Goal: Task Accomplishment & Management: Use online tool/utility

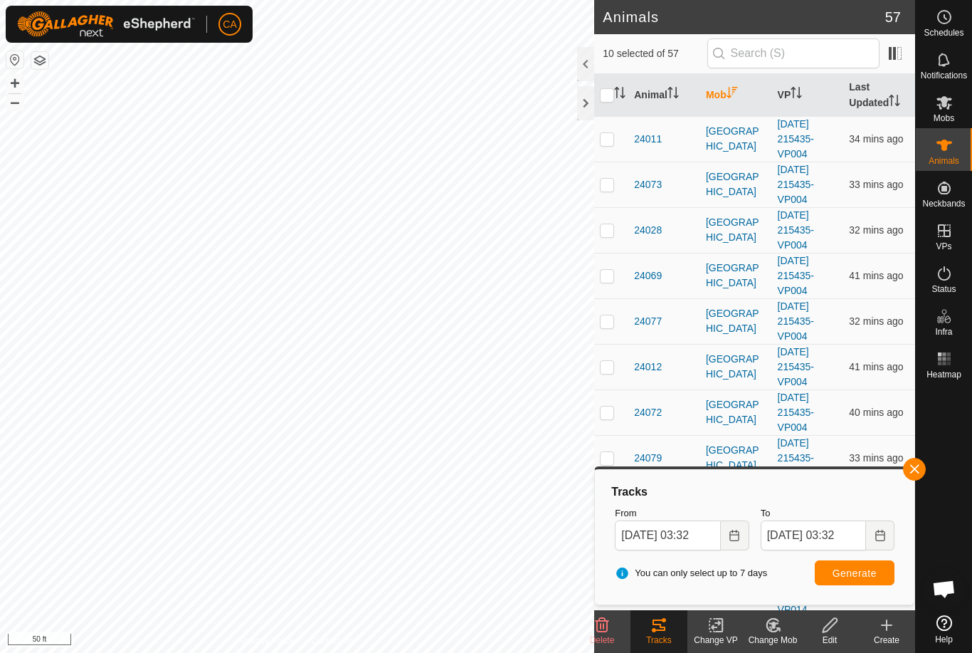
scroll to position [289, 0]
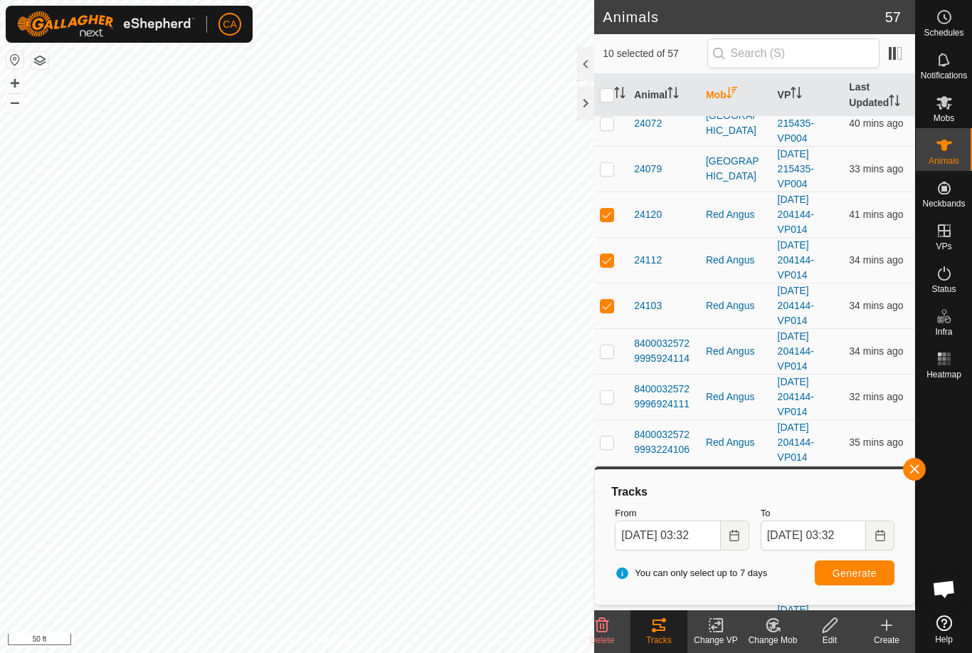
click at [581, 112] on div at bounding box center [585, 103] width 17 height 34
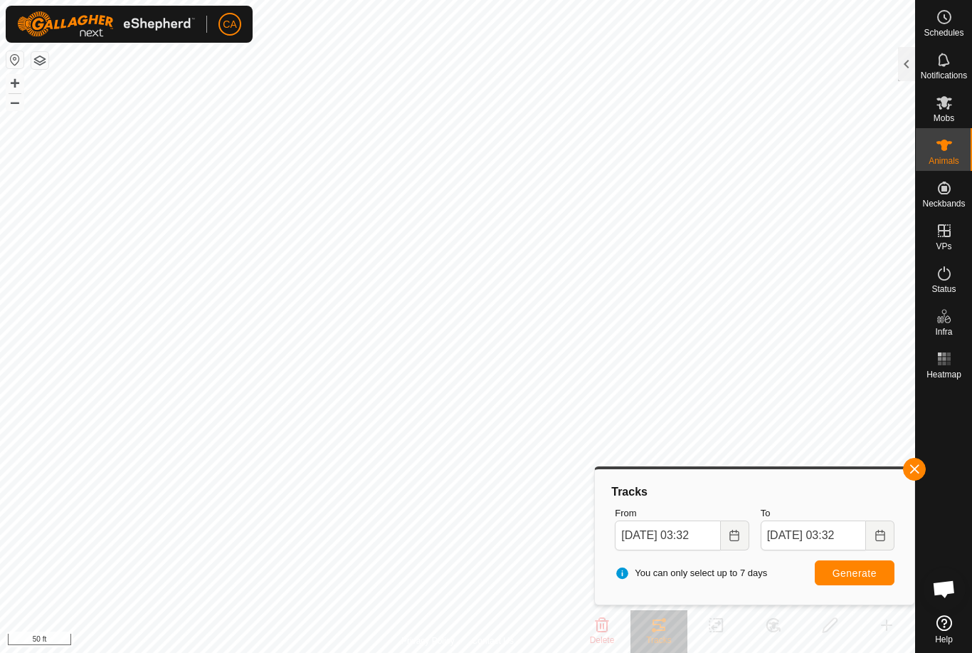
click at [910, 470] on span "button" at bounding box center [914, 468] width 11 height 11
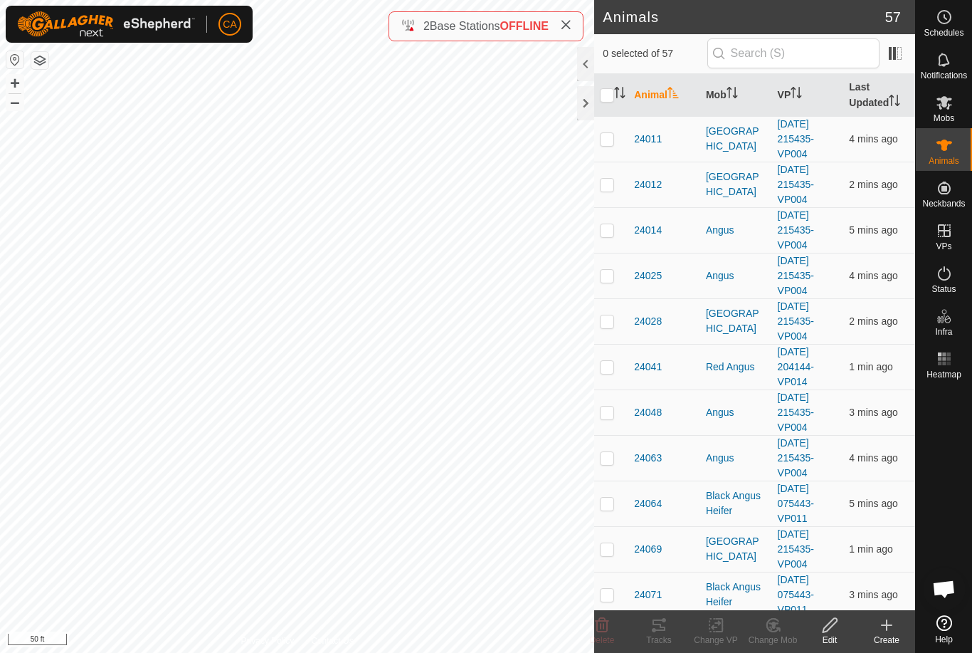
click at [735, 93] on icon "Activate to sort" at bounding box center [732, 92] width 11 height 11
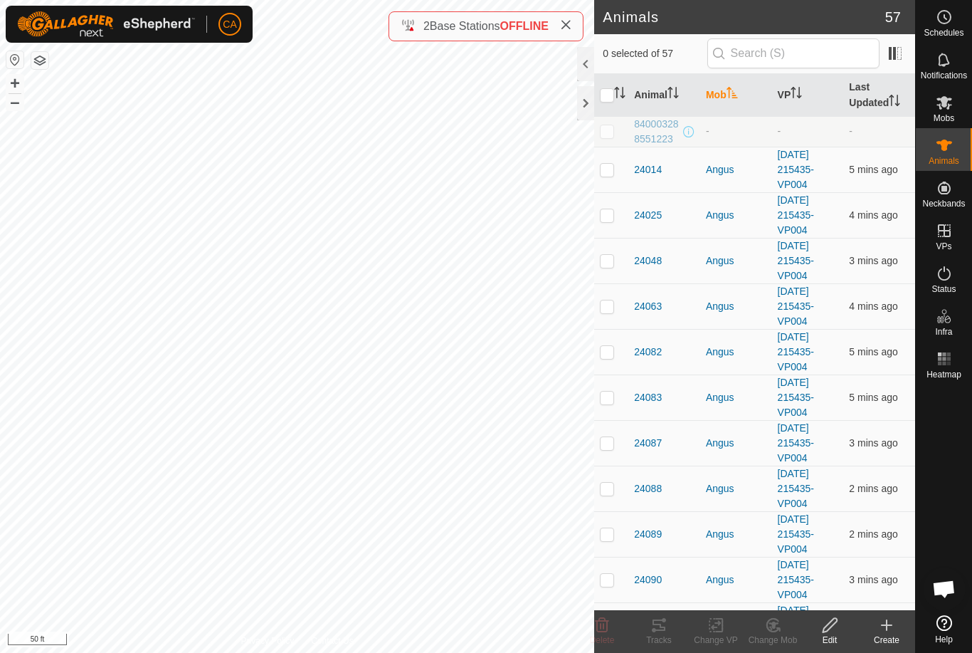
click at [732, 95] on icon "Activate to sort" at bounding box center [732, 92] width 11 height 11
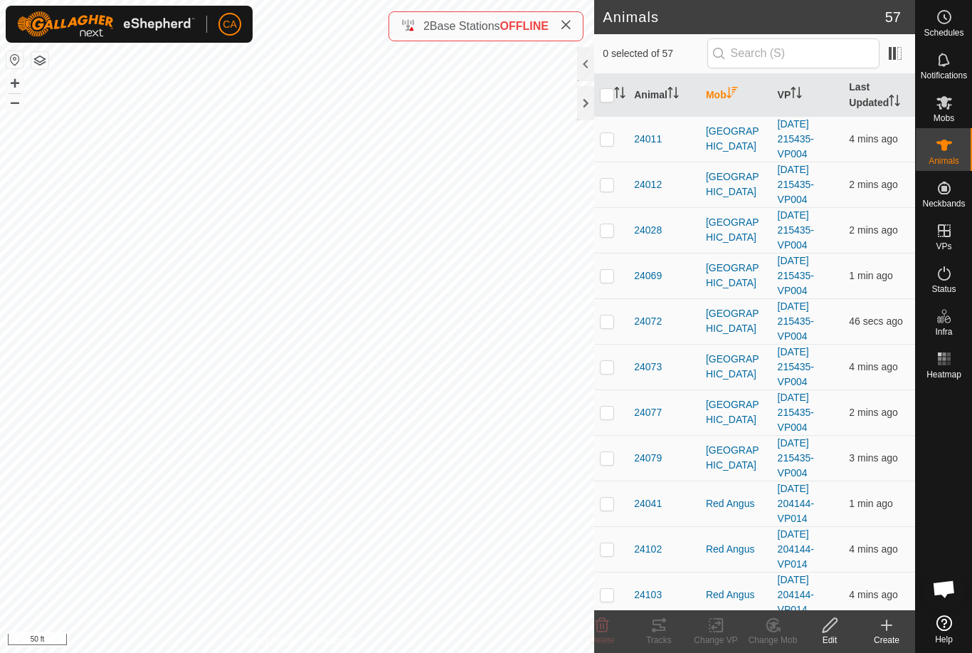
click at [614, 137] on p-checkbox at bounding box center [607, 138] width 14 height 11
checkbox input "true"
click at [609, 186] on p-checkbox at bounding box center [607, 184] width 14 height 11
checkbox input "true"
click at [617, 231] on td at bounding box center [611, 230] width 34 height 46
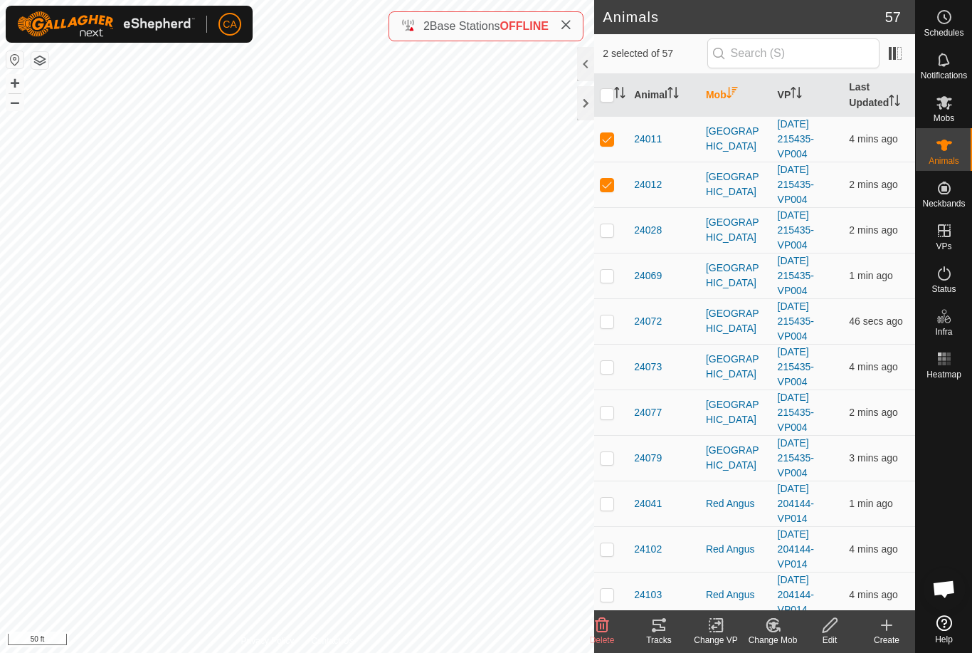
checkbox input "true"
click at [615, 271] on td at bounding box center [611, 276] width 34 height 46
checkbox input "true"
click at [614, 326] on p-checkbox at bounding box center [607, 320] width 14 height 11
checkbox input "true"
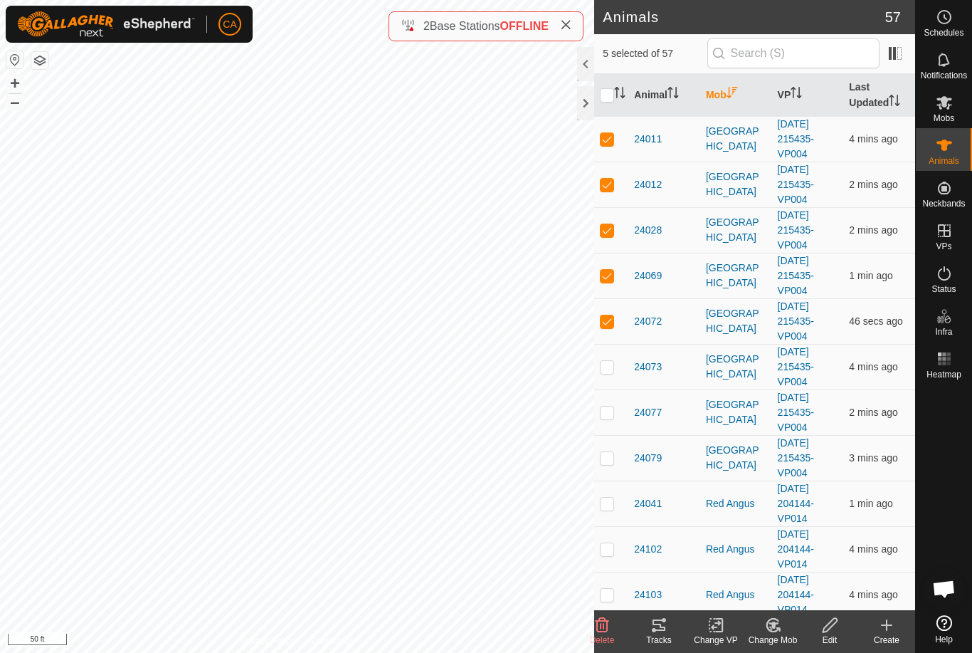
click at [610, 372] on p-checkbox at bounding box center [607, 366] width 14 height 11
checkbox input "true"
click at [619, 425] on td at bounding box center [611, 412] width 34 height 46
checkbox input "true"
click at [611, 471] on td at bounding box center [611, 458] width 34 height 46
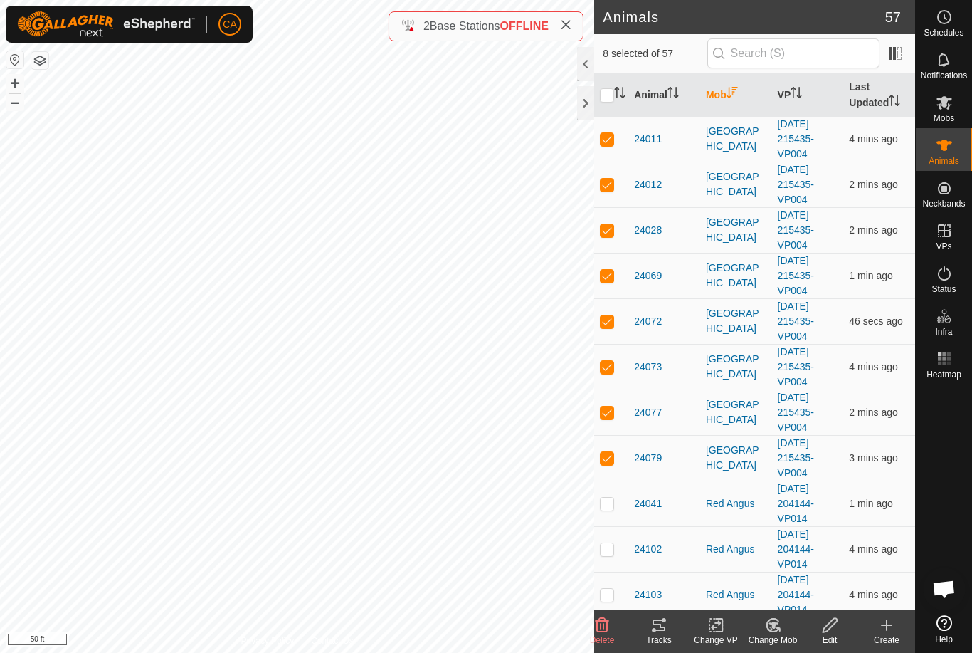
checkbox input "true"
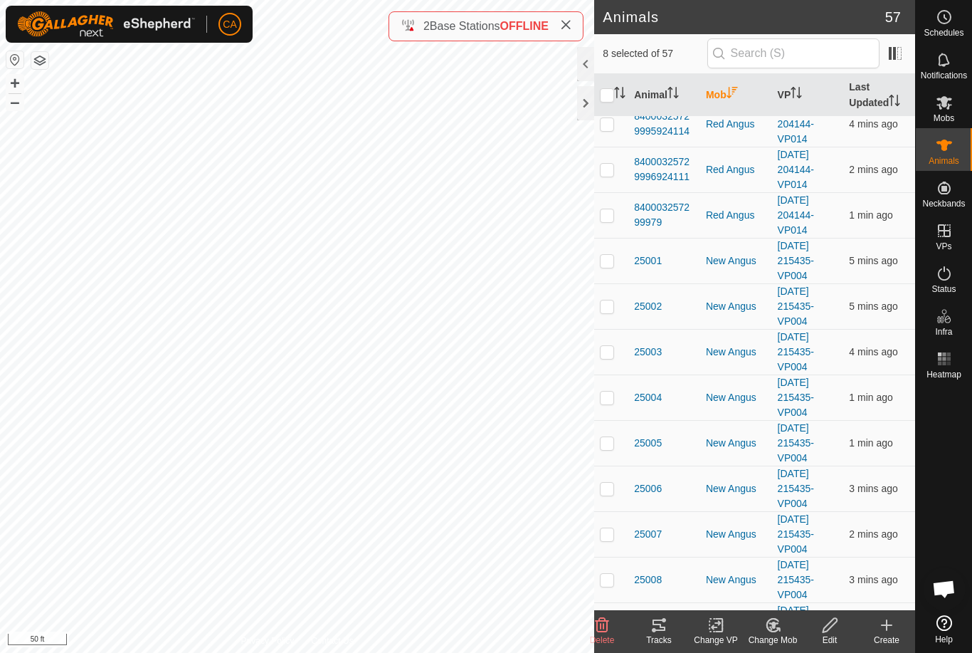
scroll to position [1197, 0]
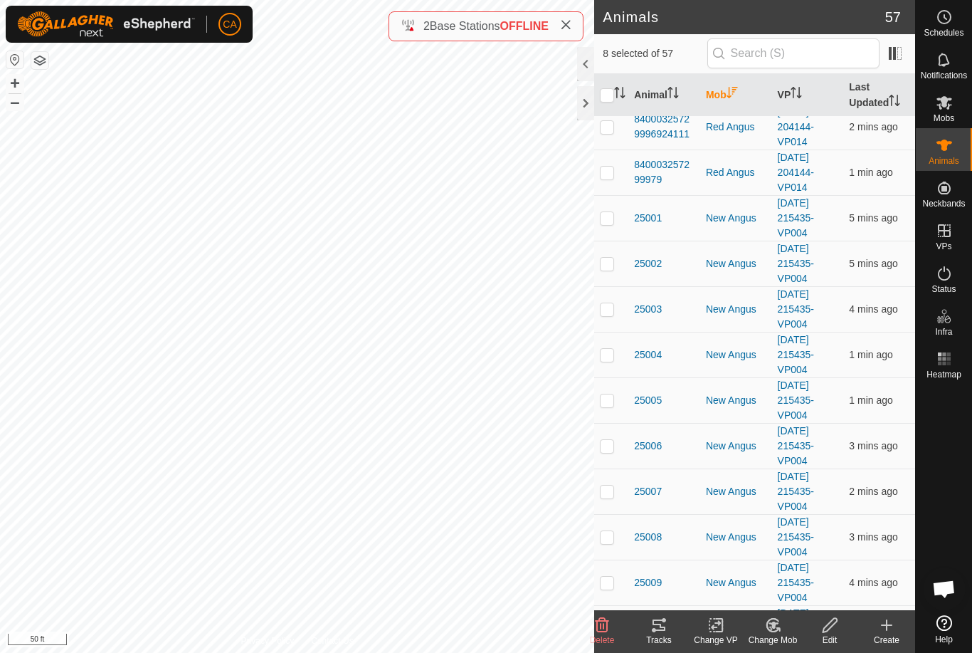
click at [602, 269] on p-checkbox at bounding box center [607, 263] width 14 height 11
checkbox input "true"
click at [616, 313] on td at bounding box center [611, 309] width 34 height 46
checkbox input "true"
click at [663, 643] on div "Tracks" at bounding box center [659, 640] width 57 height 13
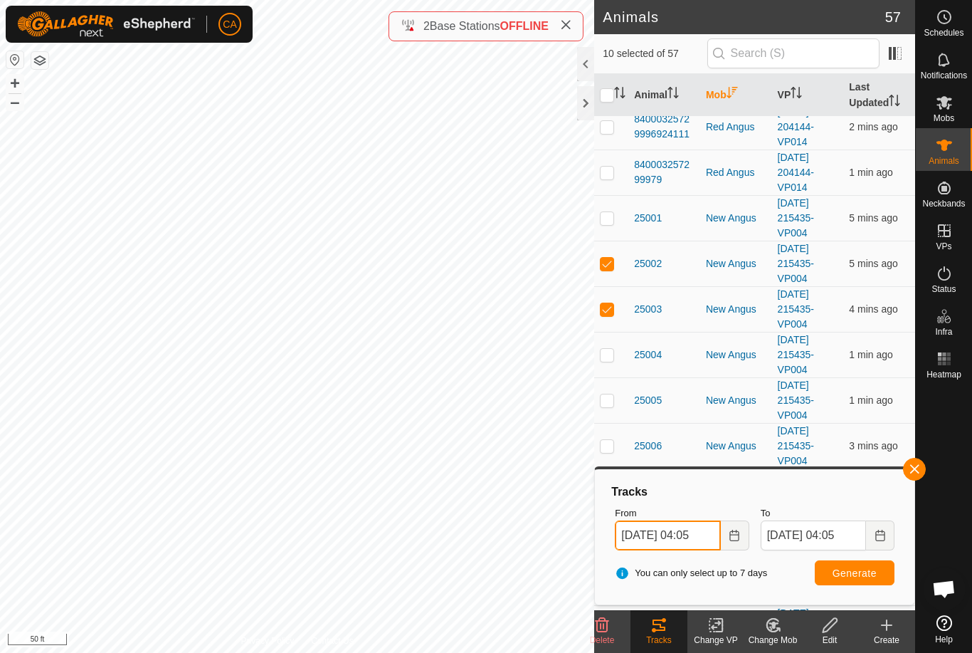
click at [685, 533] on input "[DATE] 04:05" at bounding box center [667, 535] width 105 height 30
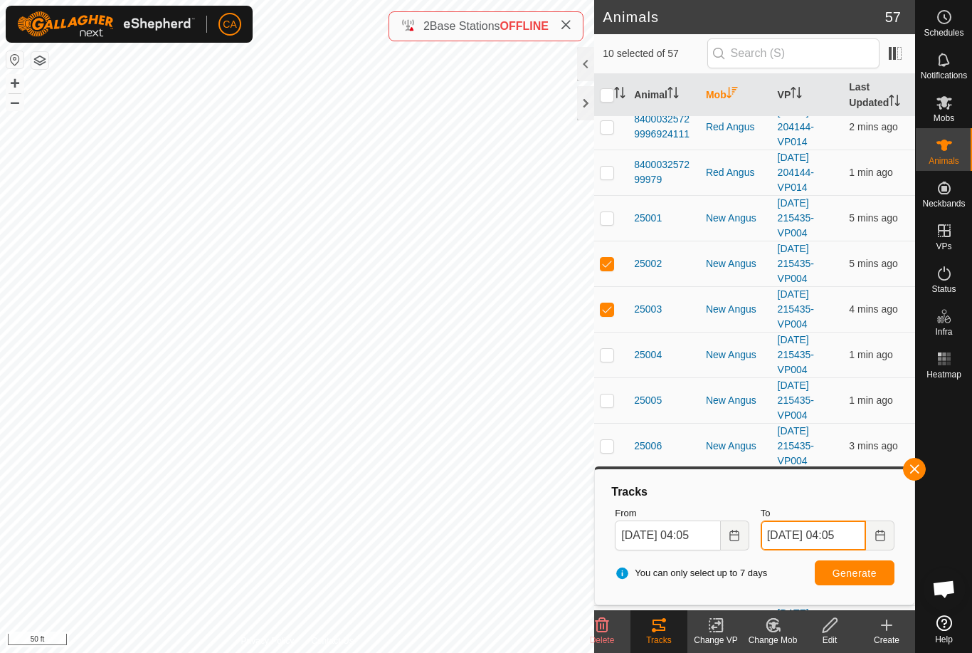
click at [823, 537] on input "[DATE] 04:05" at bounding box center [813, 535] width 105 height 30
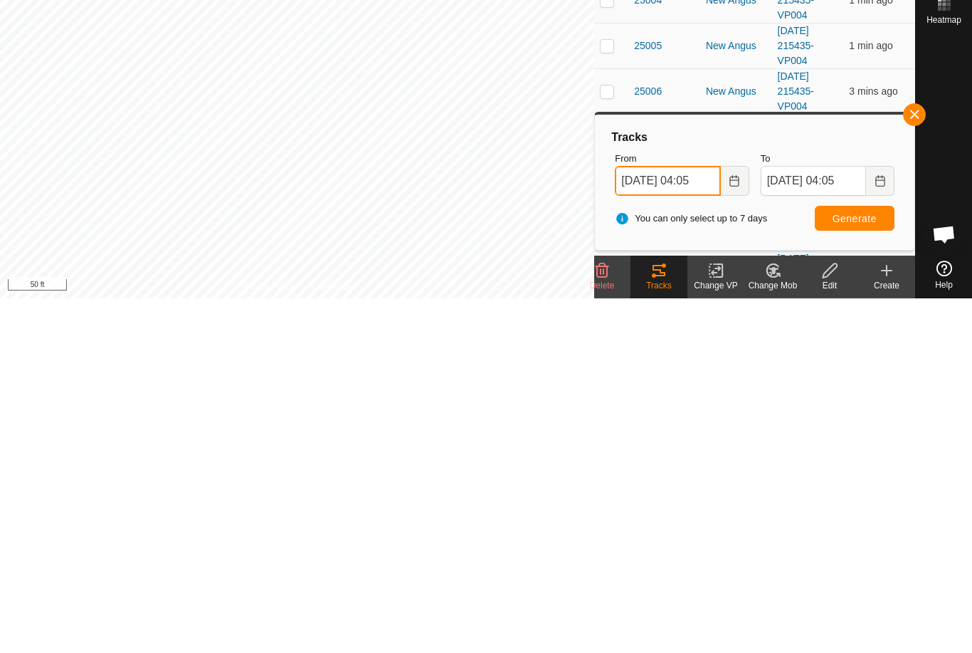
click at [693, 520] on span "[DATE] 04:05" at bounding box center [682, 535] width 134 height 30
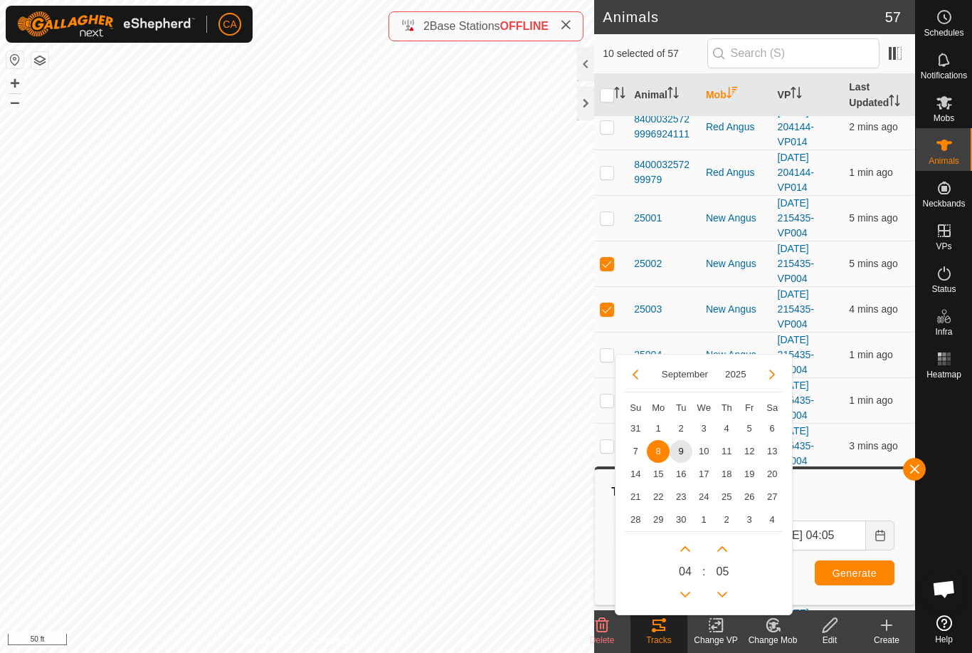
click at [683, 448] on span "9" at bounding box center [681, 451] width 23 height 23
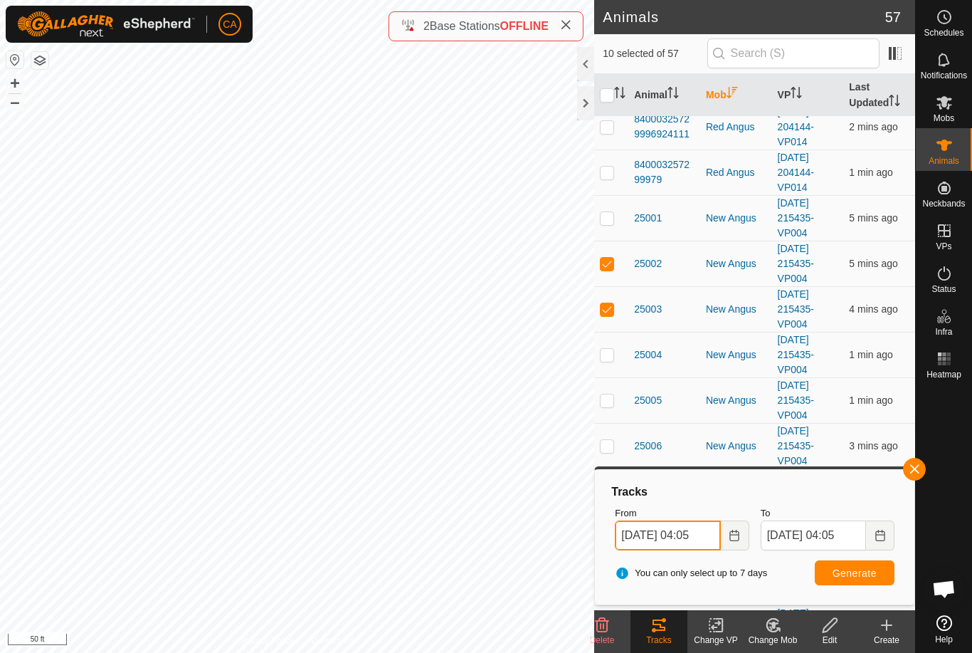
click at [687, 535] on input "[DATE] 04:05" at bounding box center [667, 535] width 105 height 30
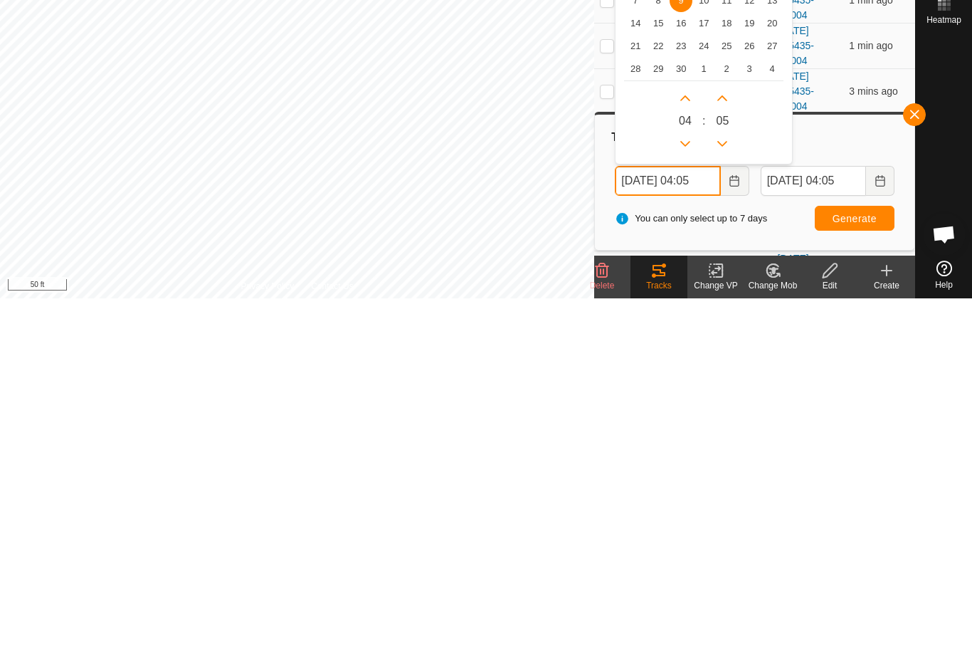
click at [689, 441] on button "Next Hour" at bounding box center [685, 452] width 23 height 23
type input "[DATE] 05:05"
click at [689, 441] on button "Next Hour" at bounding box center [685, 452] width 23 height 23
click at [693, 487] on button "Previous Hour" at bounding box center [685, 498] width 23 height 23
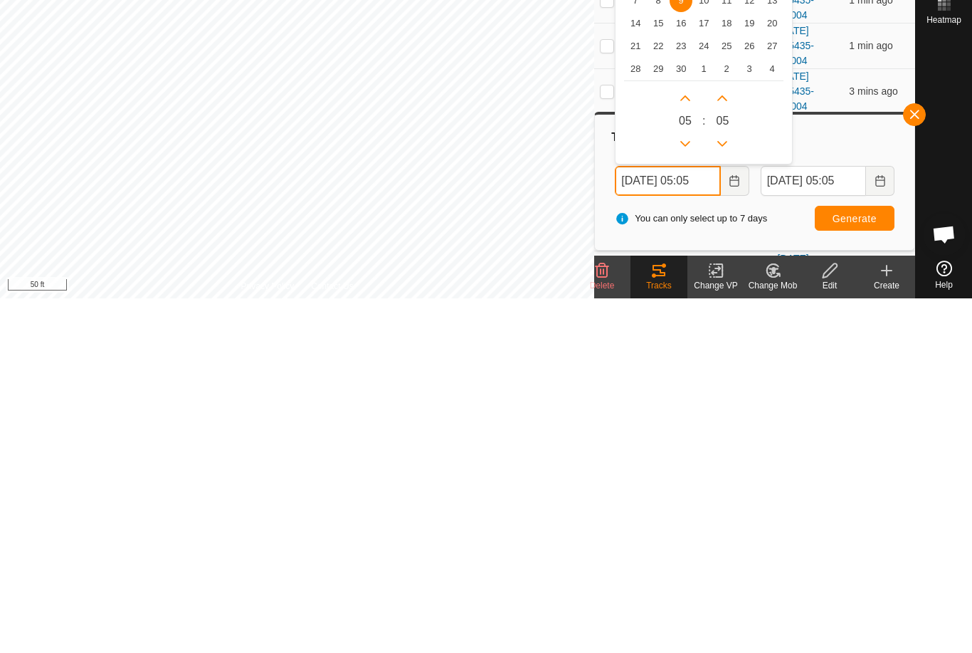
click at [693, 487] on button "Previous Hour" at bounding box center [685, 498] width 23 height 23
click at [688, 487] on button "Previous Hour" at bounding box center [685, 498] width 23 height 23
click at [684, 487] on button "Previous Hour" at bounding box center [685, 498] width 23 height 23
click at [692, 487] on button "Previous Hour" at bounding box center [685, 498] width 23 height 23
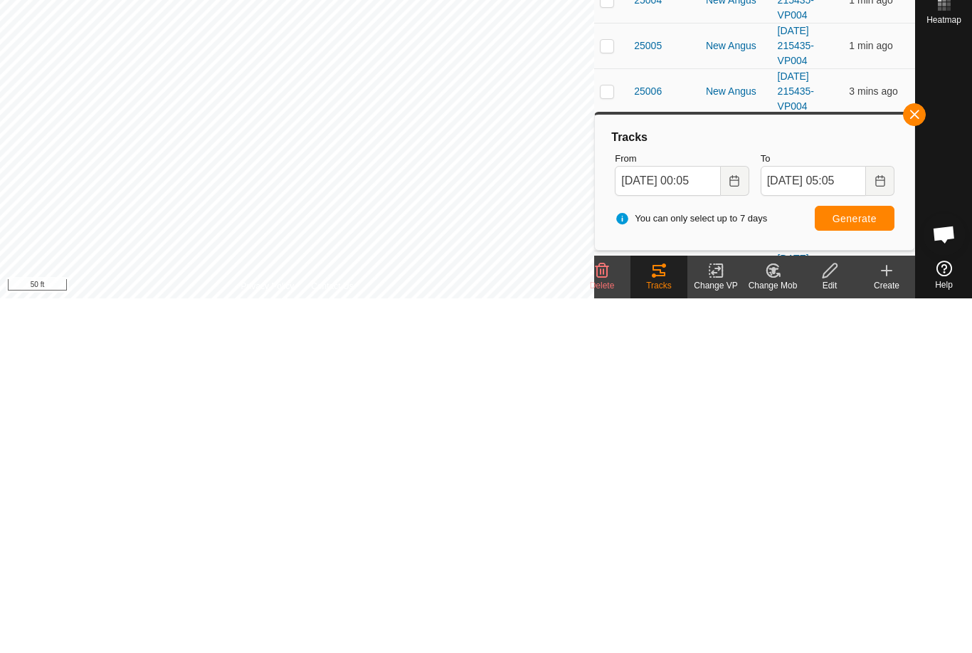
click at [876, 567] on span "Generate" at bounding box center [855, 572] width 44 height 11
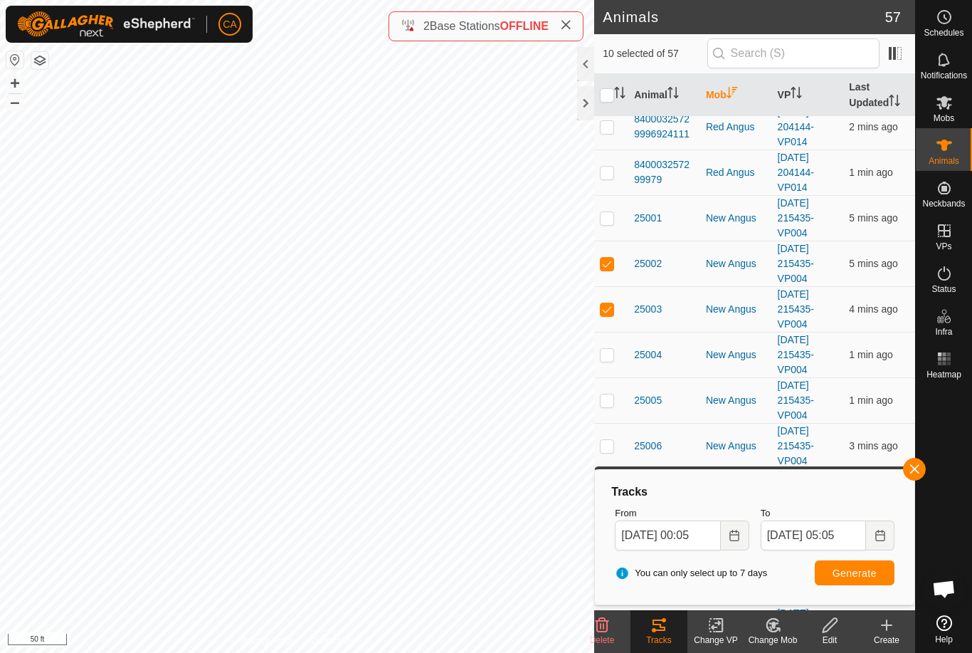
click at [817, 565] on button "Generate" at bounding box center [855, 572] width 80 height 25
click at [688, 536] on input "[DATE] 00:05" at bounding box center [667, 535] width 105 height 30
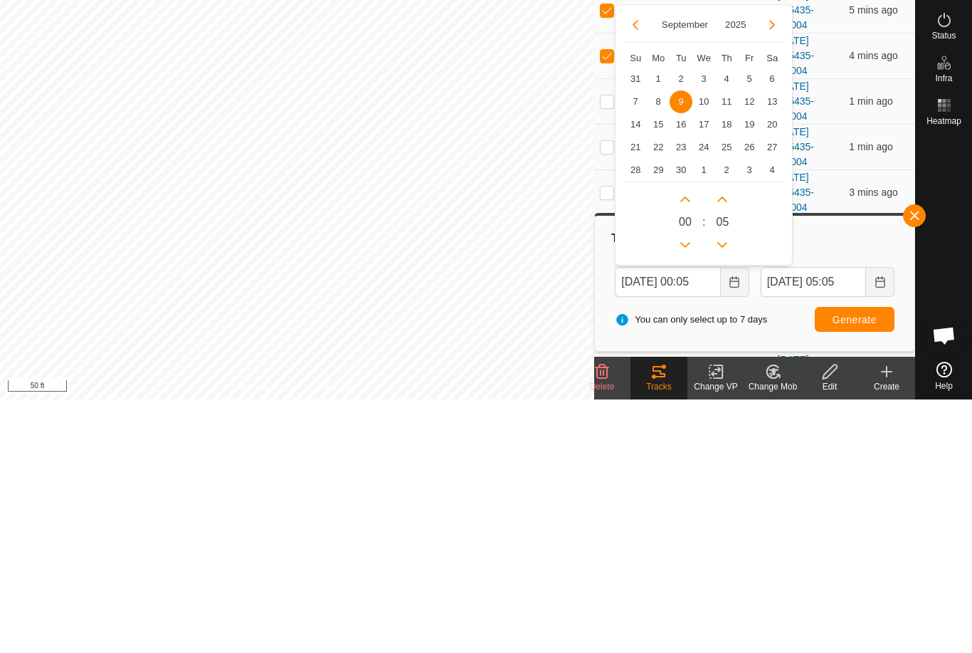
click at [660, 344] on span "8" at bounding box center [658, 355] width 23 height 23
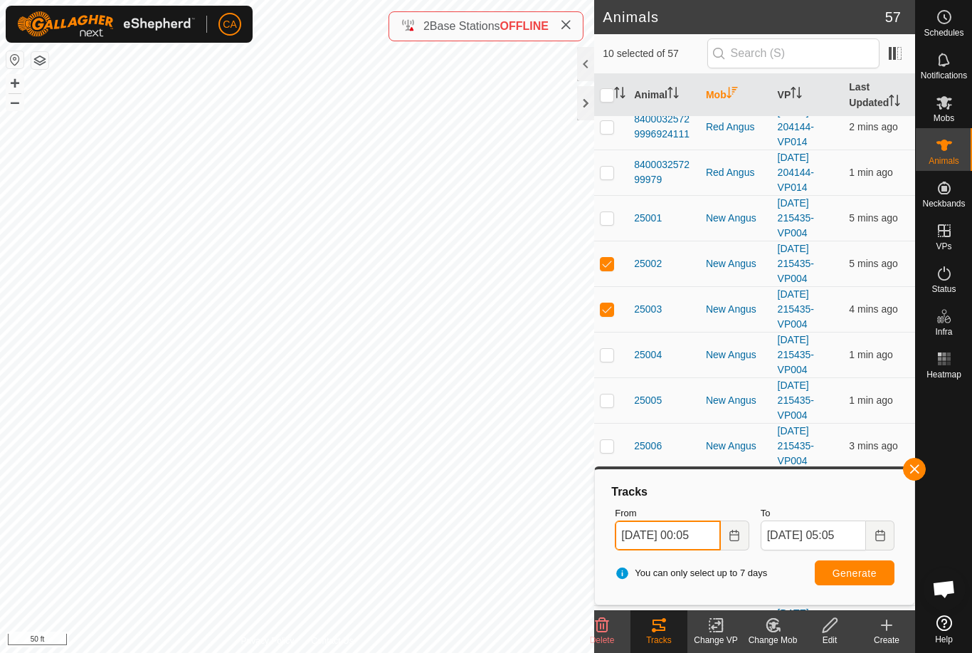
click at [674, 541] on input "[DATE] 00:05" at bounding box center [667, 535] width 105 height 30
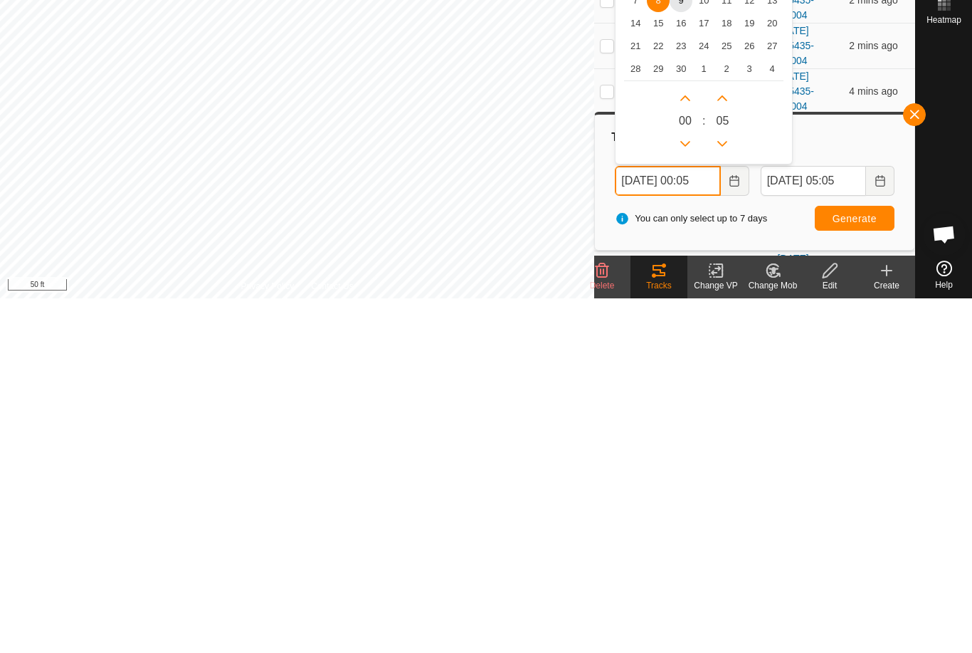
click at [689, 447] on icon "Next Hour" at bounding box center [685, 452] width 11 height 11
click at [688, 441] on button "Next Hour" at bounding box center [685, 452] width 23 height 23
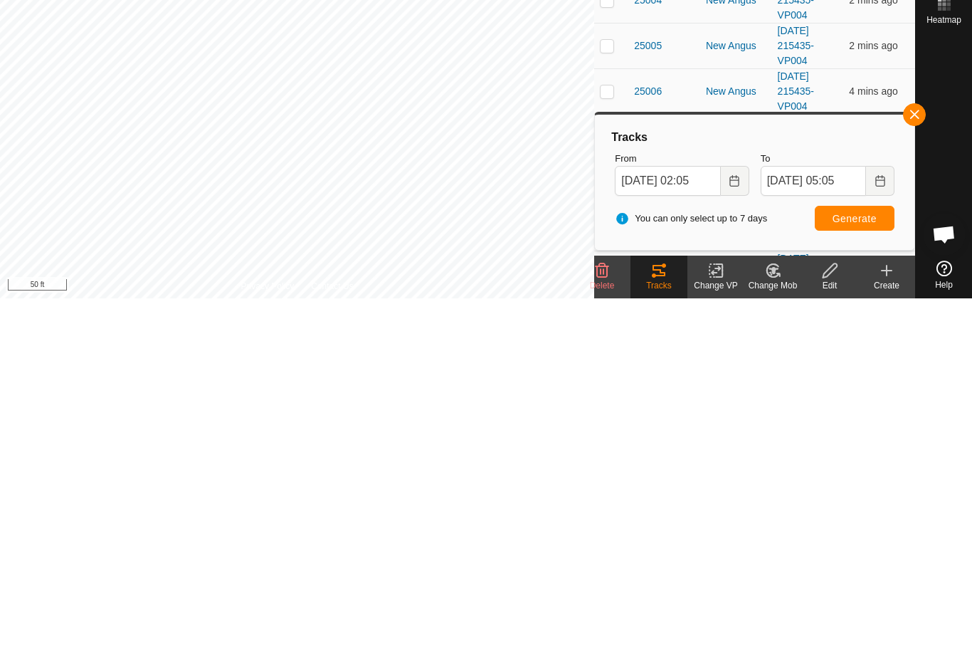
click at [865, 567] on span "Generate" at bounding box center [855, 572] width 44 height 11
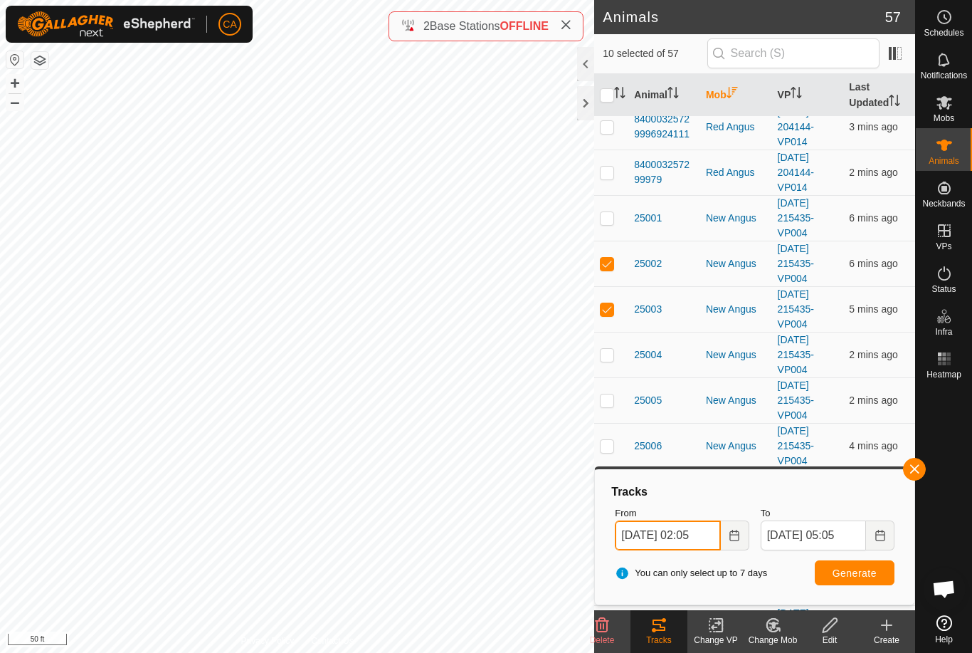
click at [684, 537] on input "[DATE] 02:05" at bounding box center [667, 535] width 105 height 30
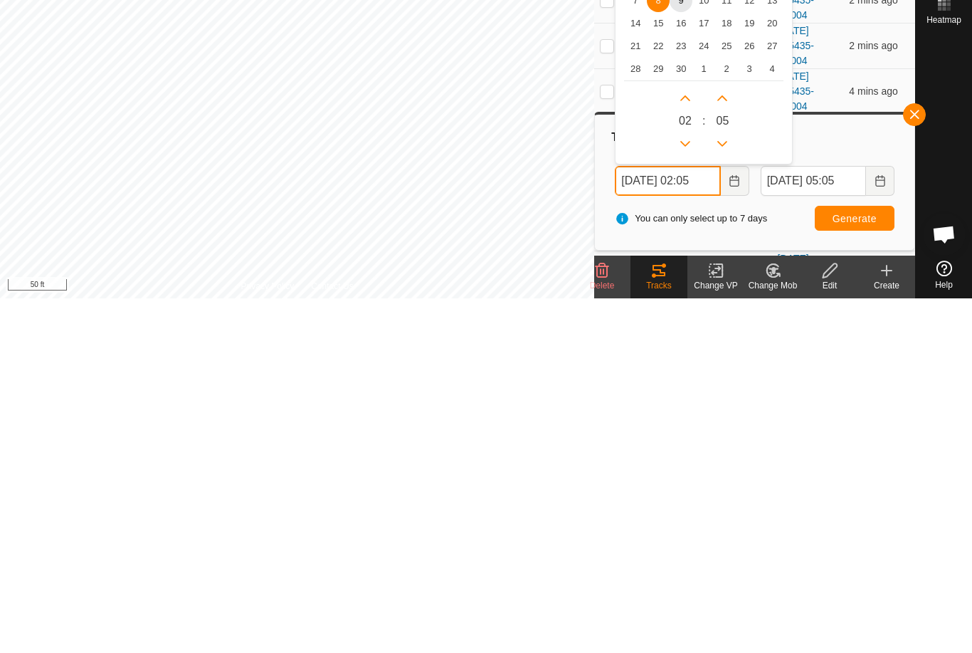
click at [688, 495] on icon "Previous Hour" at bounding box center [686, 498] width 10 height 6
click at [685, 487] on button "Previous Hour" at bounding box center [685, 498] width 23 height 23
click at [687, 487] on button "Previous Hour" at bounding box center [685, 498] width 23 height 23
click at [681, 487] on button "Previous Hour" at bounding box center [685, 498] width 23 height 23
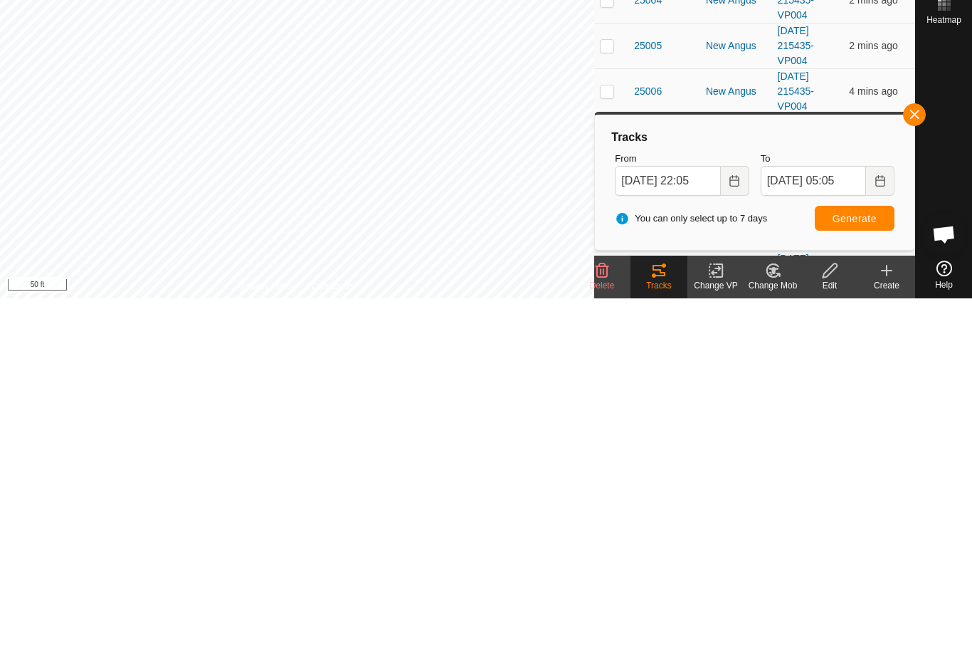
click at [875, 567] on span "Generate" at bounding box center [855, 572] width 44 height 11
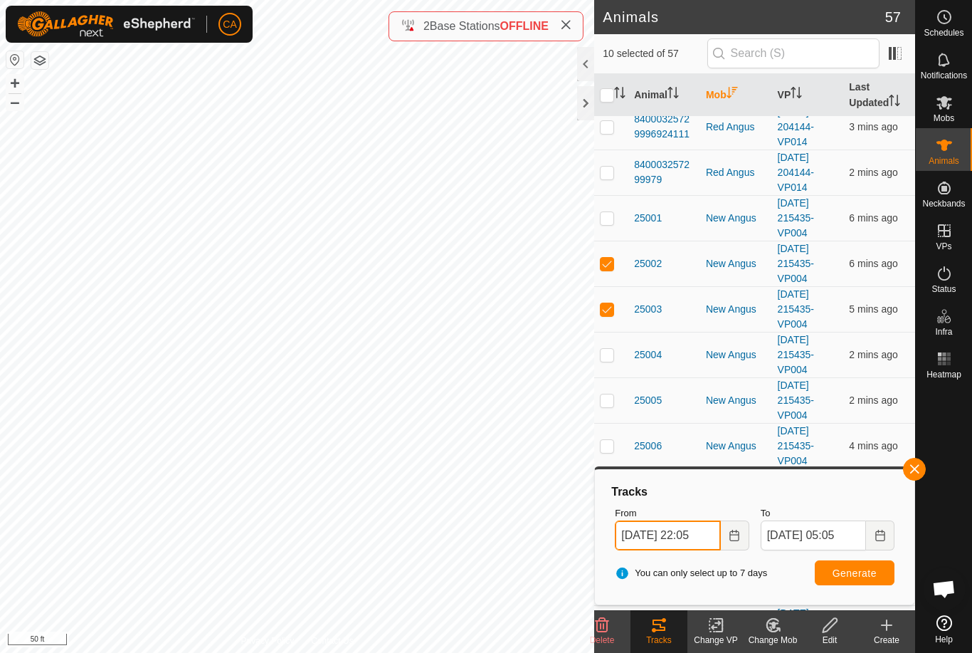
click at [678, 534] on input "[DATE] 22:05" at bounding box center [667, 535] width 105 height 30
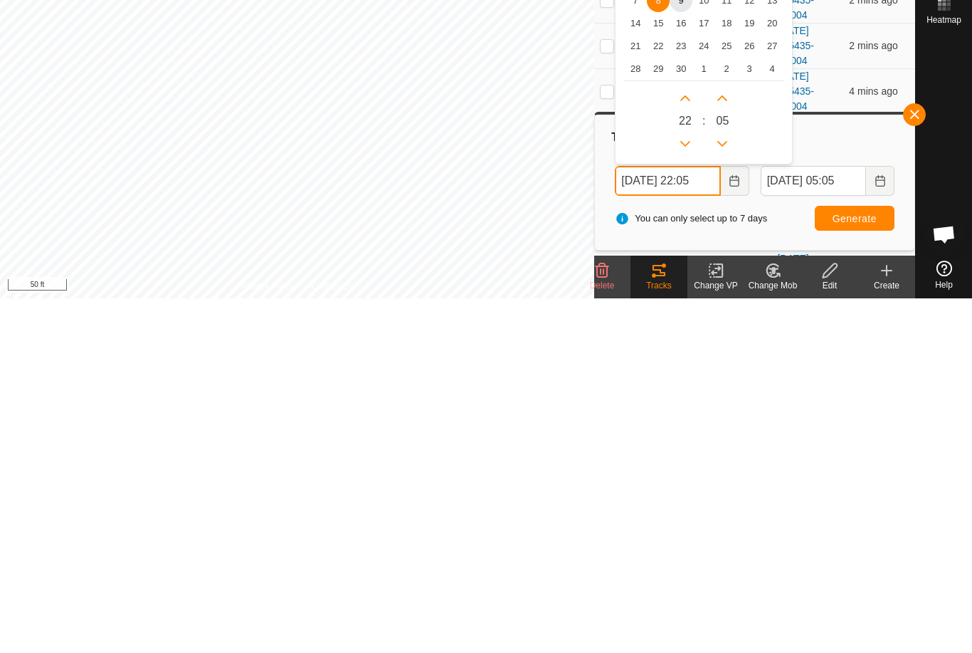
click at [685, 495] on icon "Previous Hour" at bounding box center [686, 498] width 10 height 6
click at [684, 495] on icon "Previous Hour" at bounding box center [686, 498] width 10 height 6
click at [684, 487] on button "Previous Hour" at bounding box center [685, 498] width 23 height 23
click at [679, 487] on button "Previous Hour" at bounding box center [685, 498] width 23 height 23
type input "[DATE] 18:05"
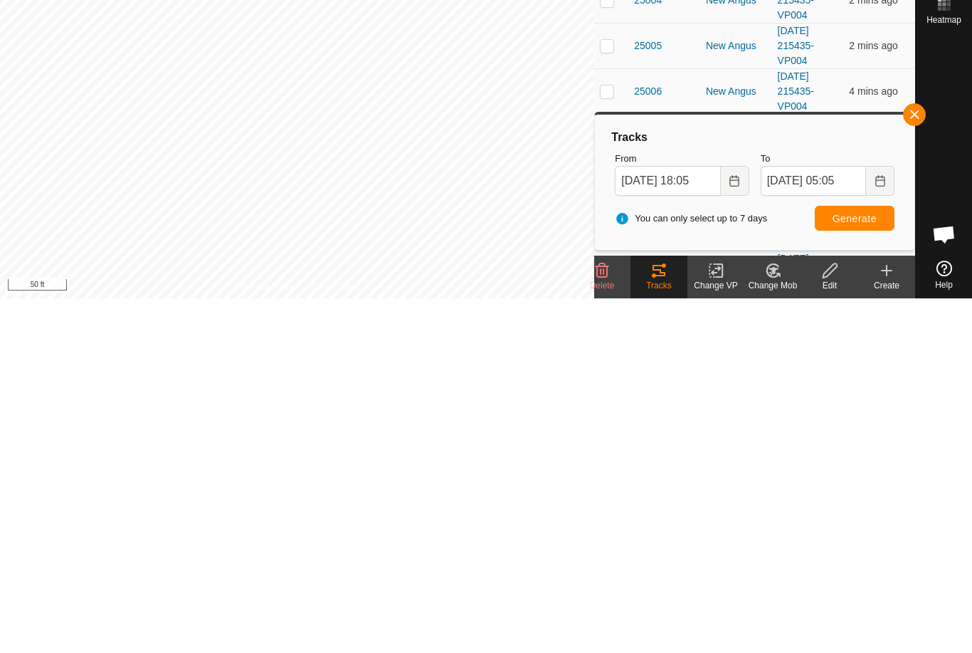
click at [881, 560] on button "Generate" at bounding box center [855, 572] width 80 height 25
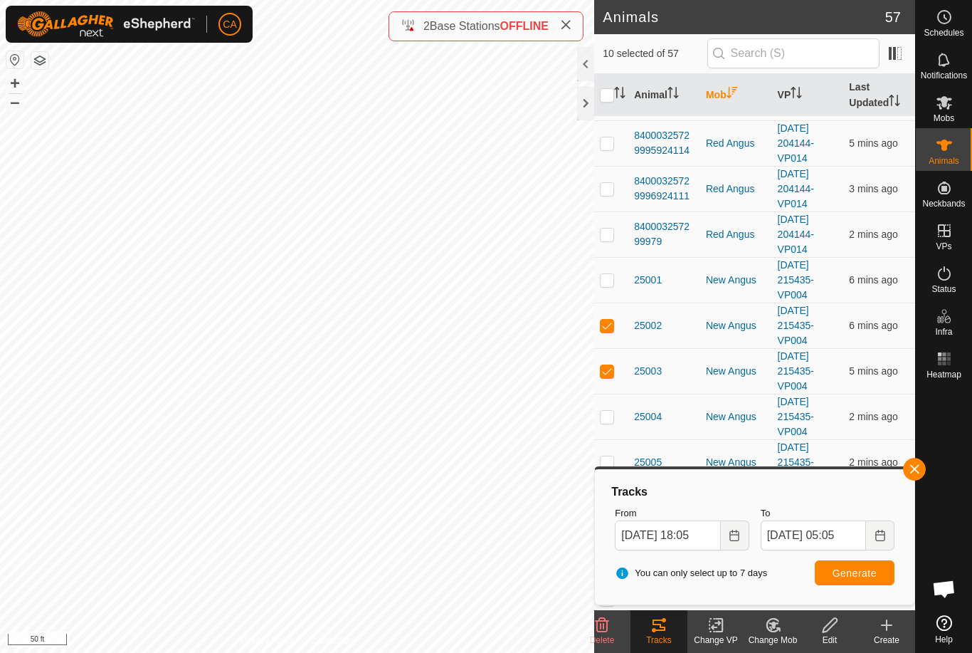
scroll to position [1136, 0]
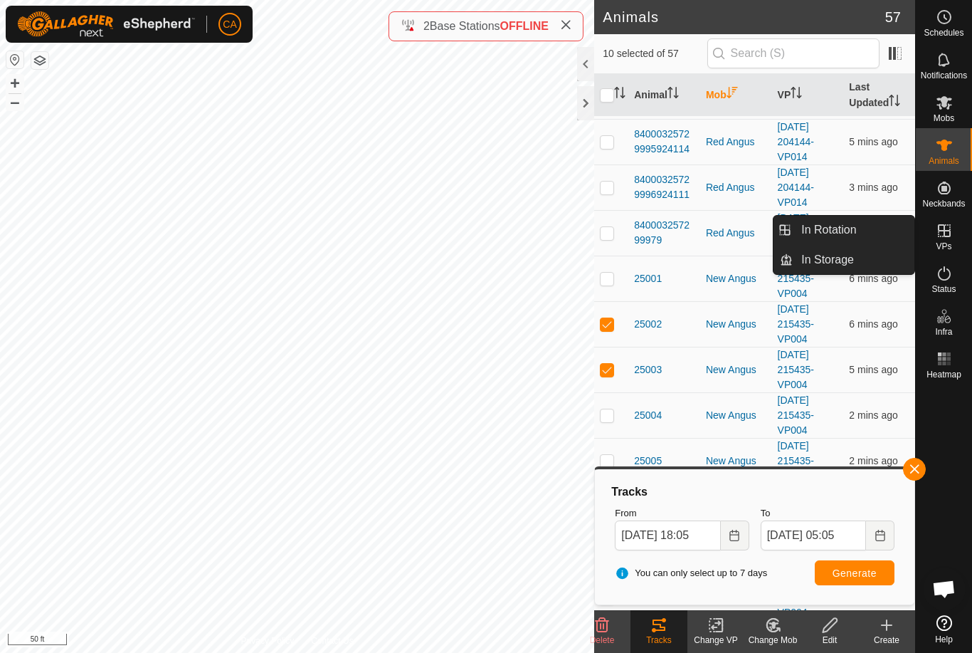
click at [866, 231] on link "In Rotation" at bounding box center [854, 230] width 122 height 28
